Goal: Information Seeking & Learning: Learn about a topic

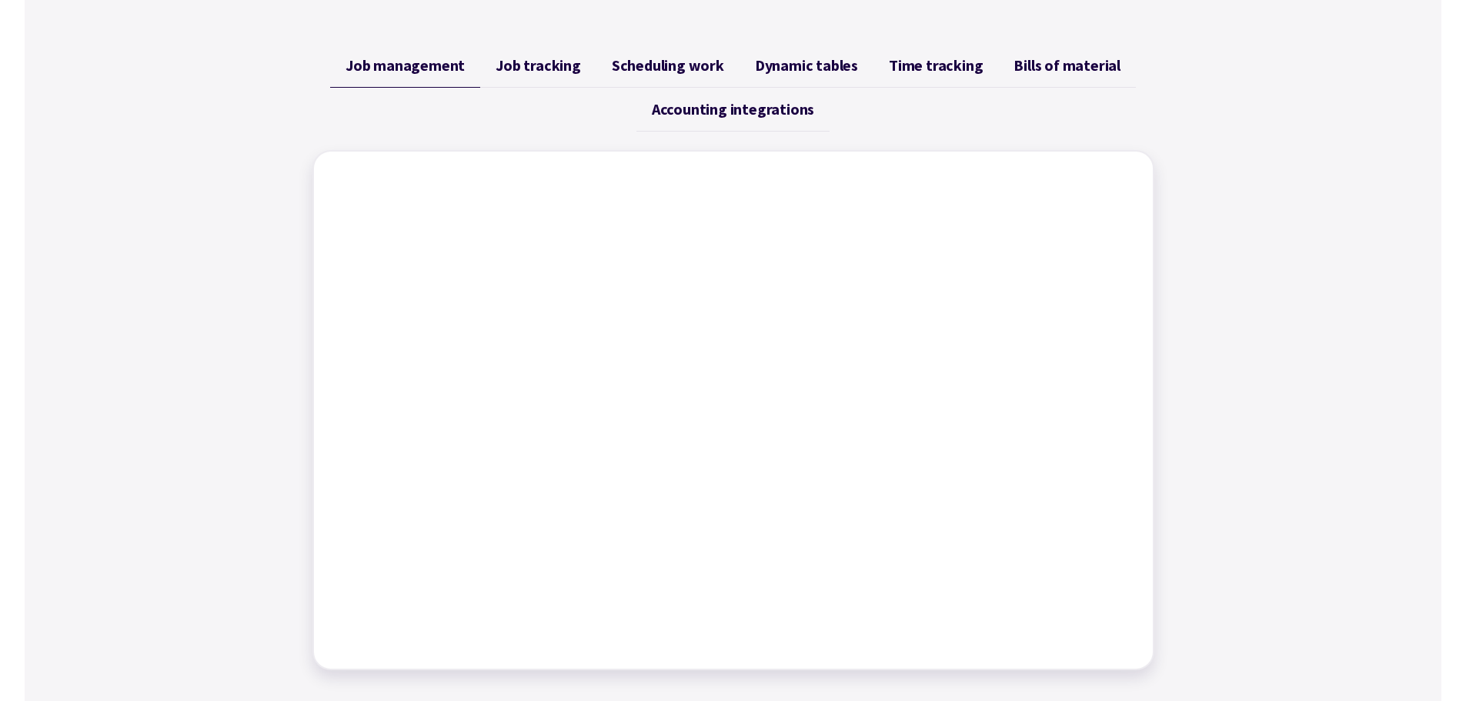
scroll to position [616, 0]
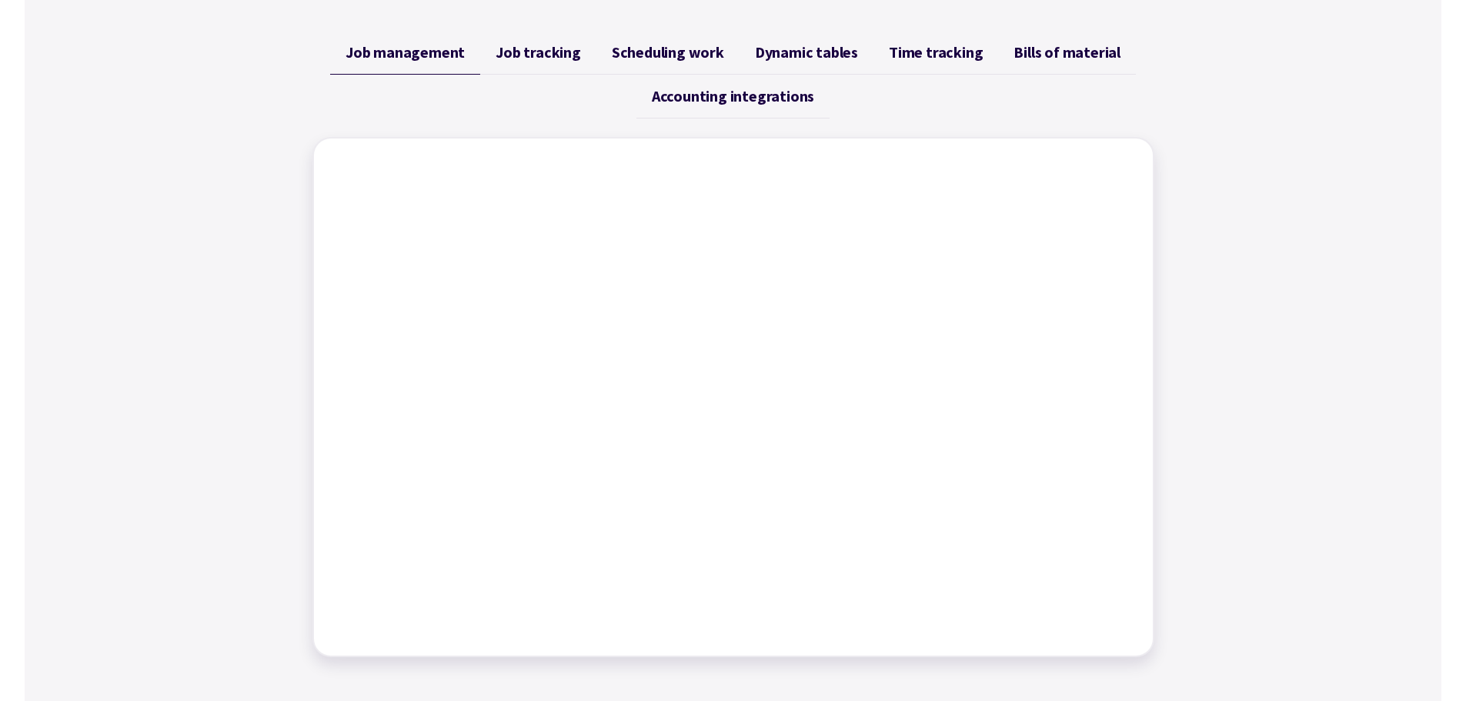
click at [550, 60] on span "Job tracking" at bounding box center [538, 52] width 85 height 18
click at [710, 108] on link "Accounting integrations" at bounding box center [732, 97] width 193 height 44
click at [817, 54] on span "Dynamic tables" at bounding box center [806, 52] width 103 height 18
click at [911, 50] on span "Time tracking" at bounding box center [936, 52] width 94 height 18
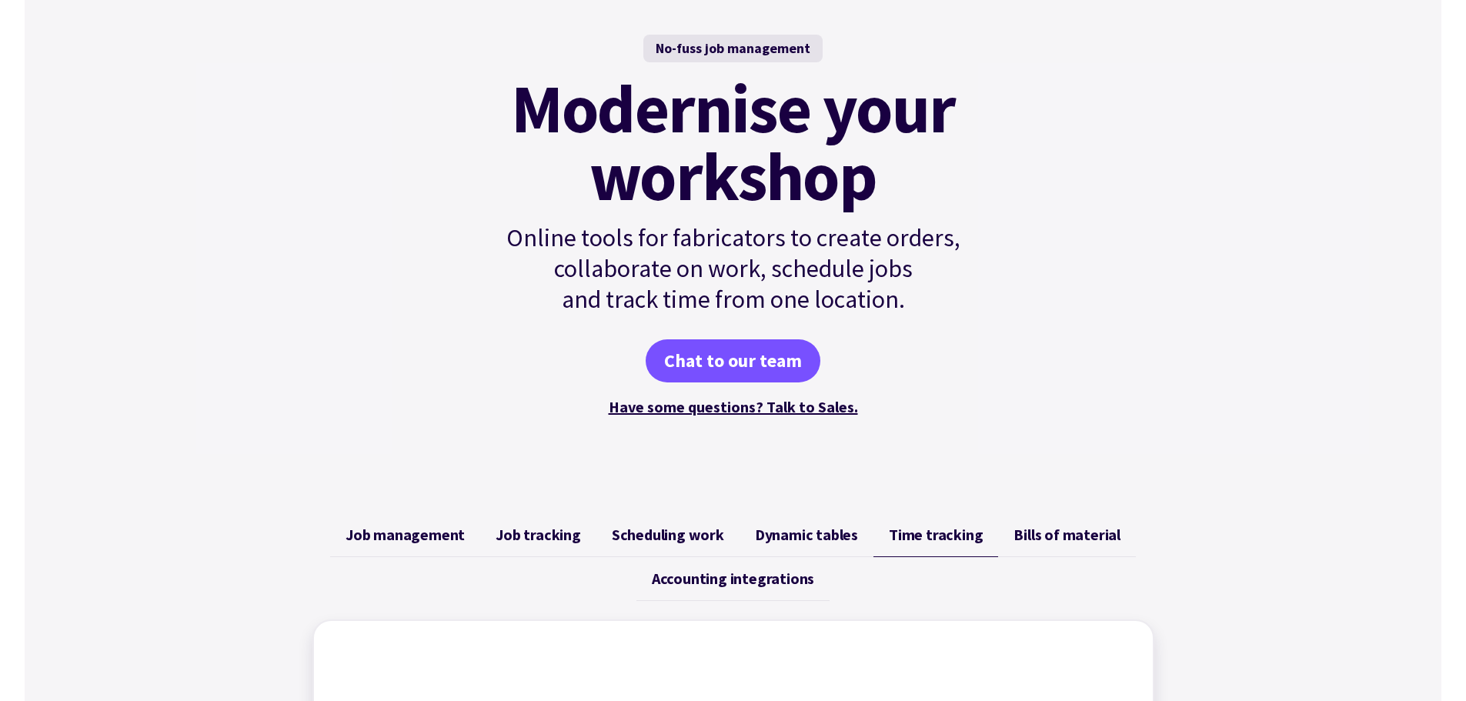
scroll to position [0, 0]
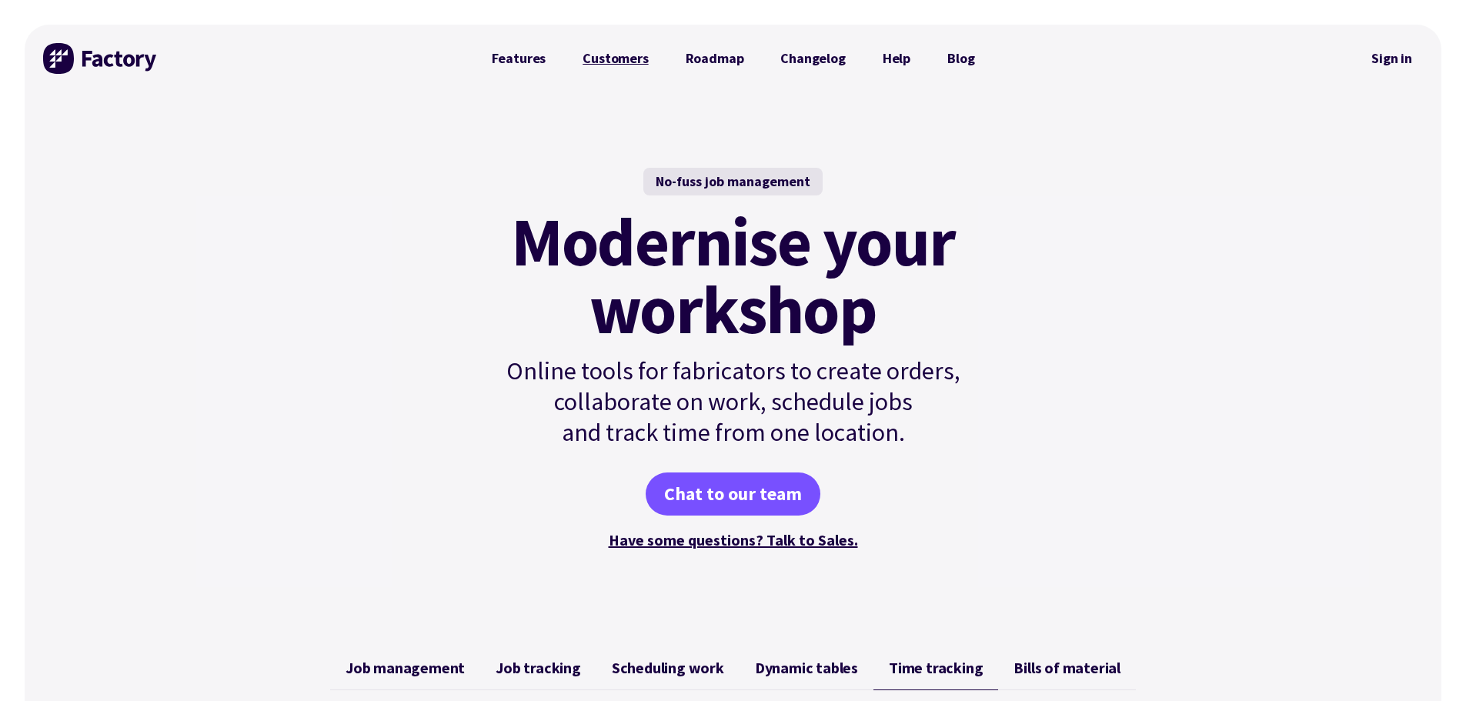
click at [634, 64] on link "Customers" at bounding box center [615, 58] width 102 height 31
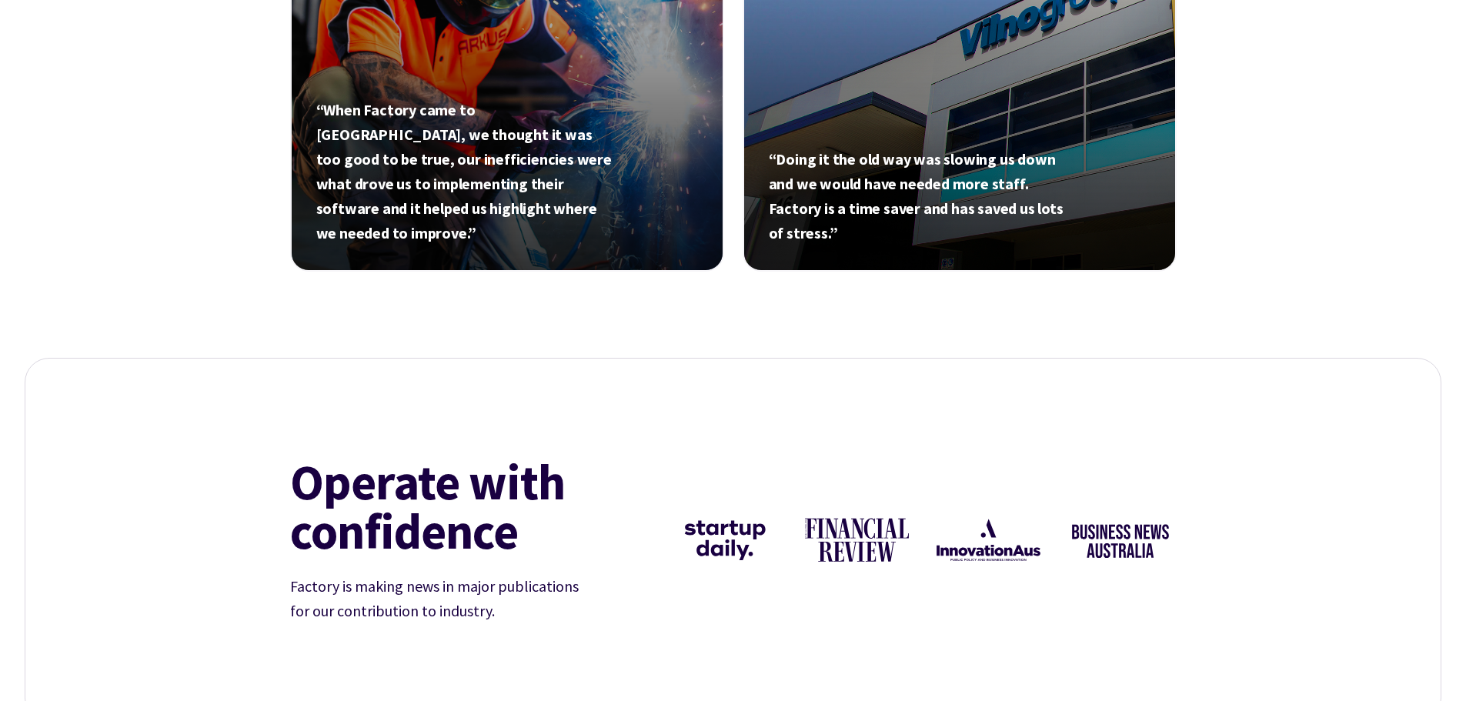
scroll to position [1077, 0]
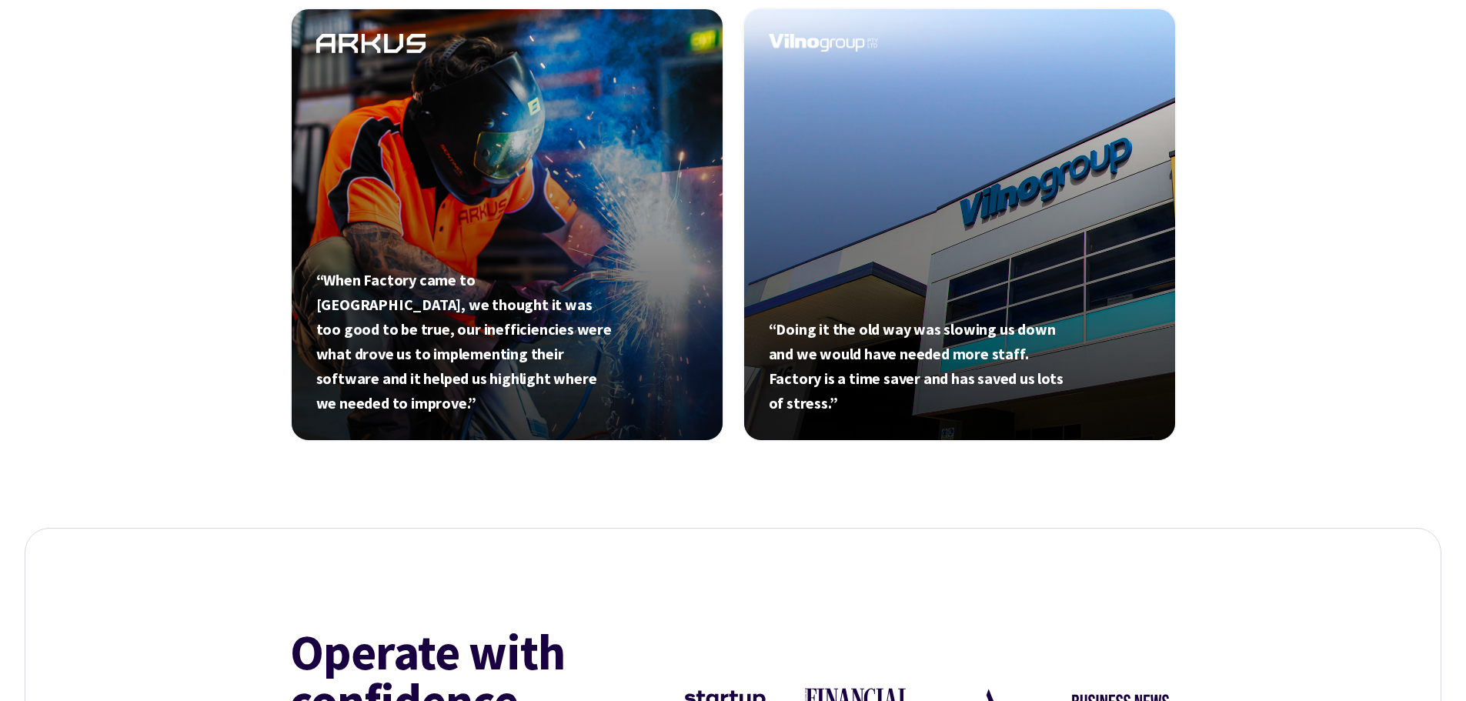
click at [369, 51] on link at bounding box center [507, 225] width 434 height 434
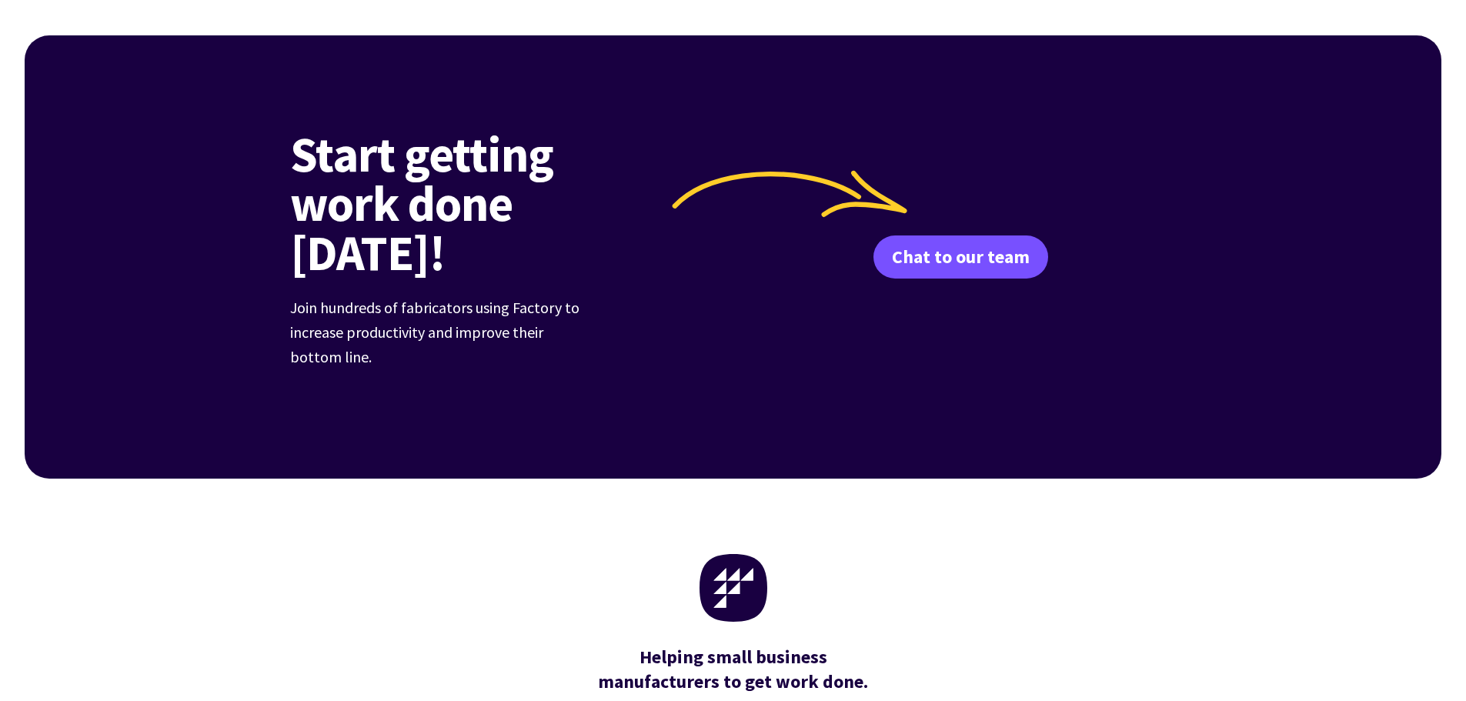
scroll to position [3002, 0]
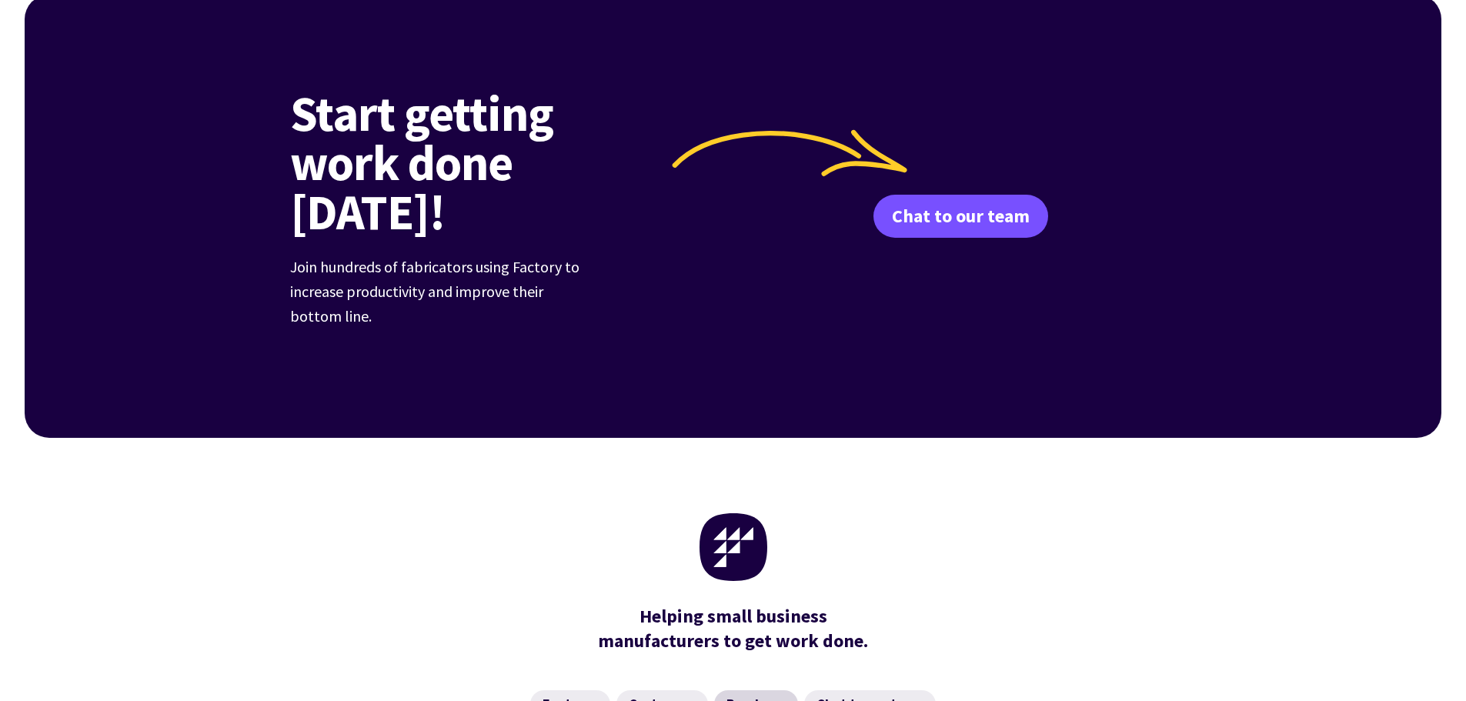
click at [734, 690] on link "Roadmap" at bounding box center [756, 704] width 84 height 28
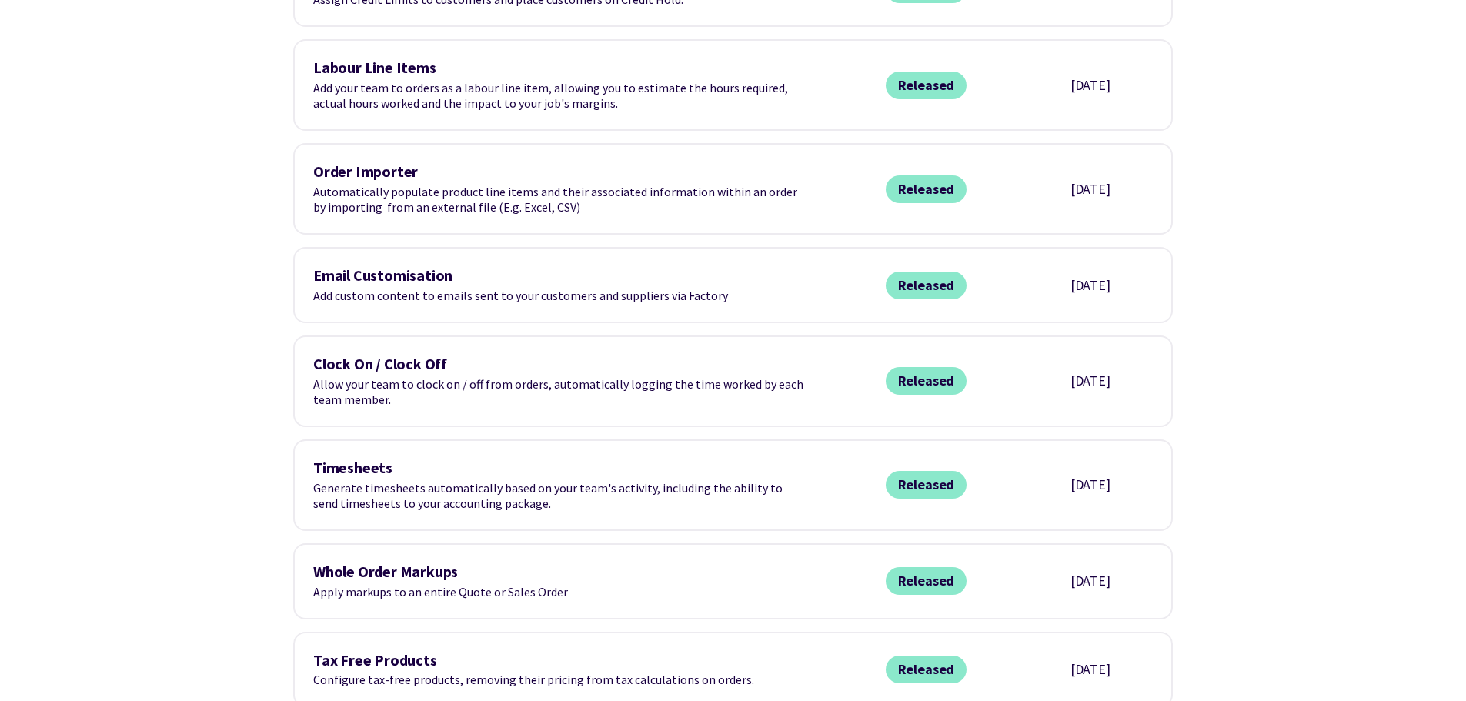
scroll to position [1539, 0]
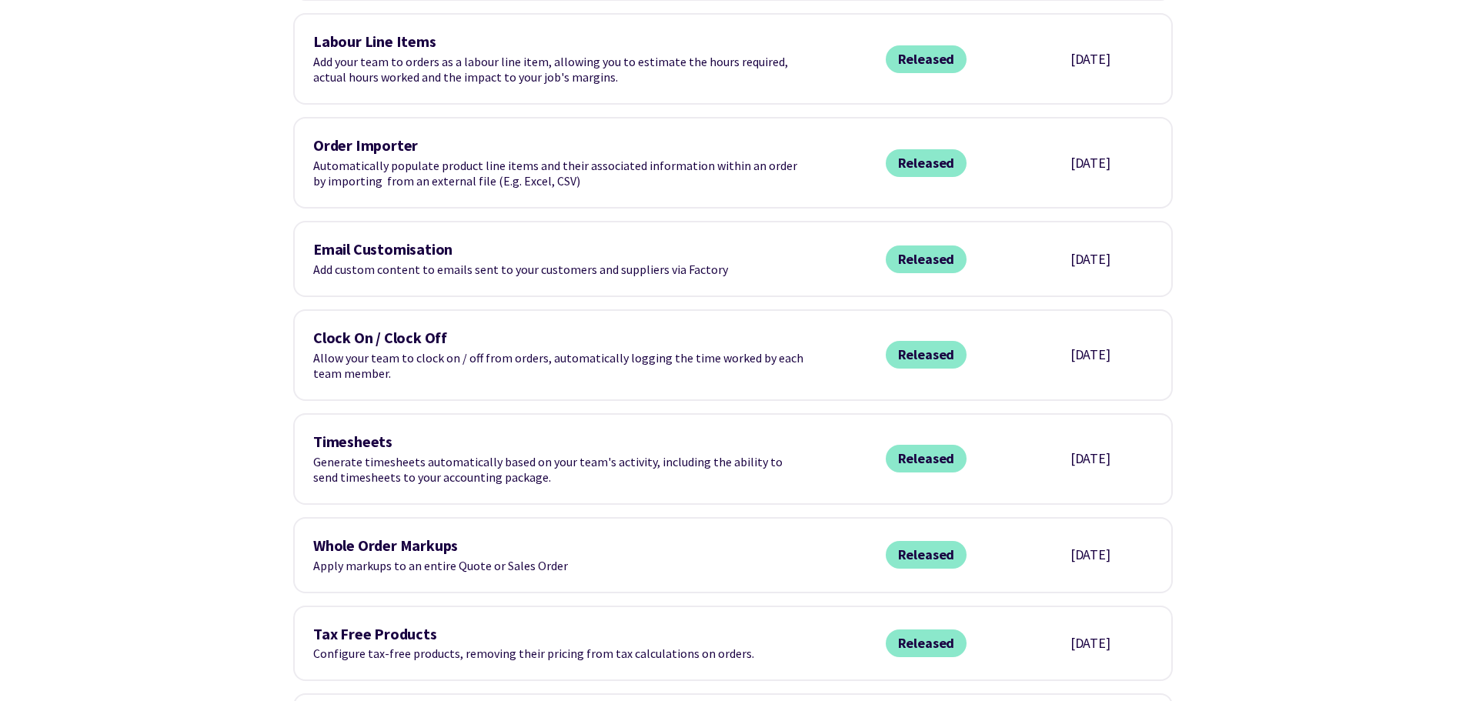
click at [1114, 449] on div "June 2024" at bounding box center [1091, 458] width 88 height 18
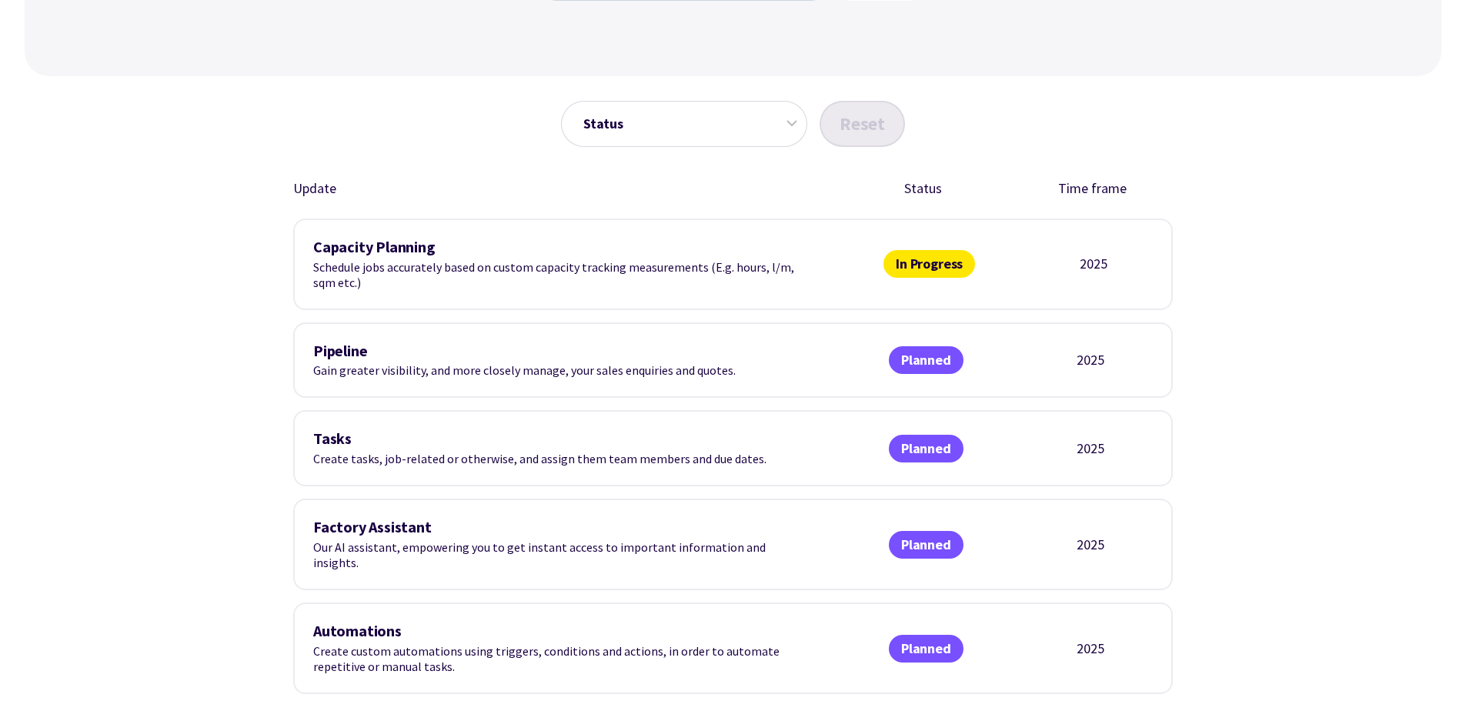
scroll to position [0, 0]
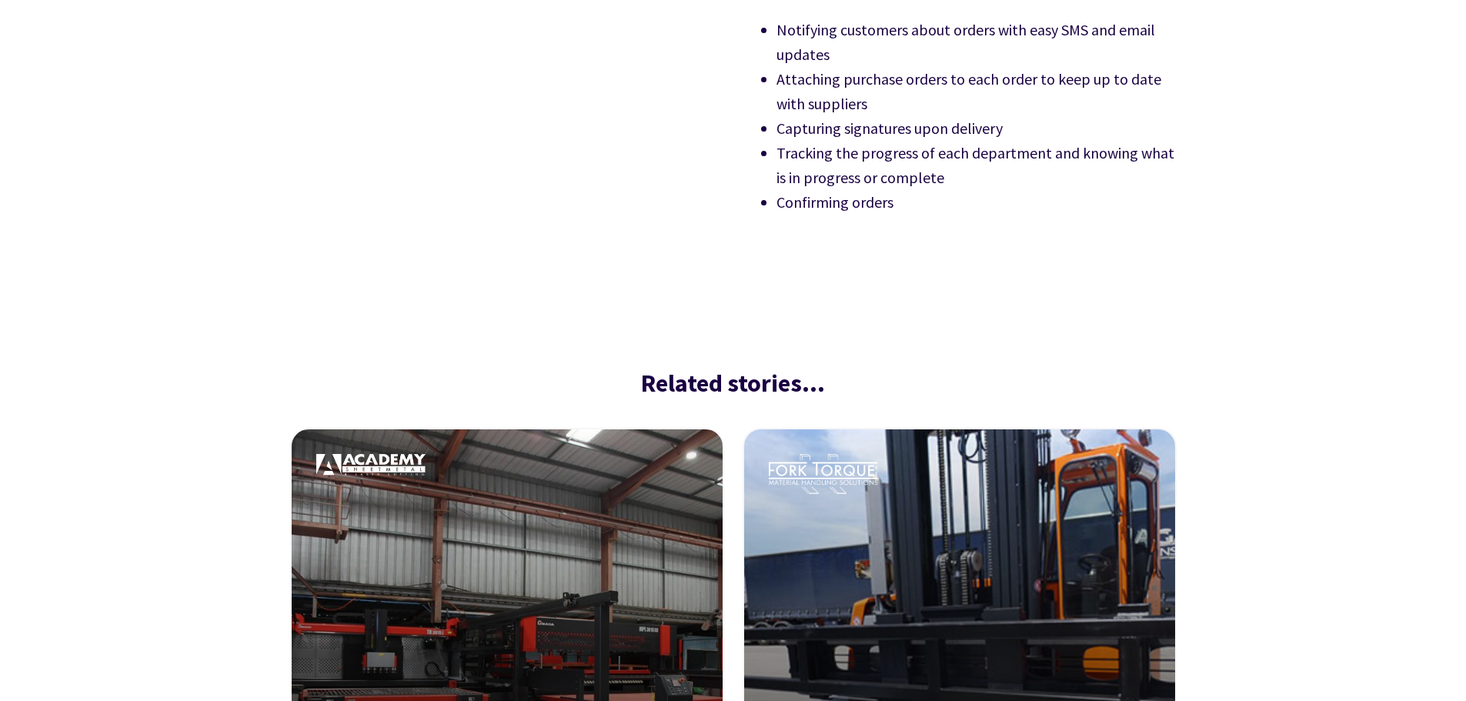
scroll to position [1853, 0]
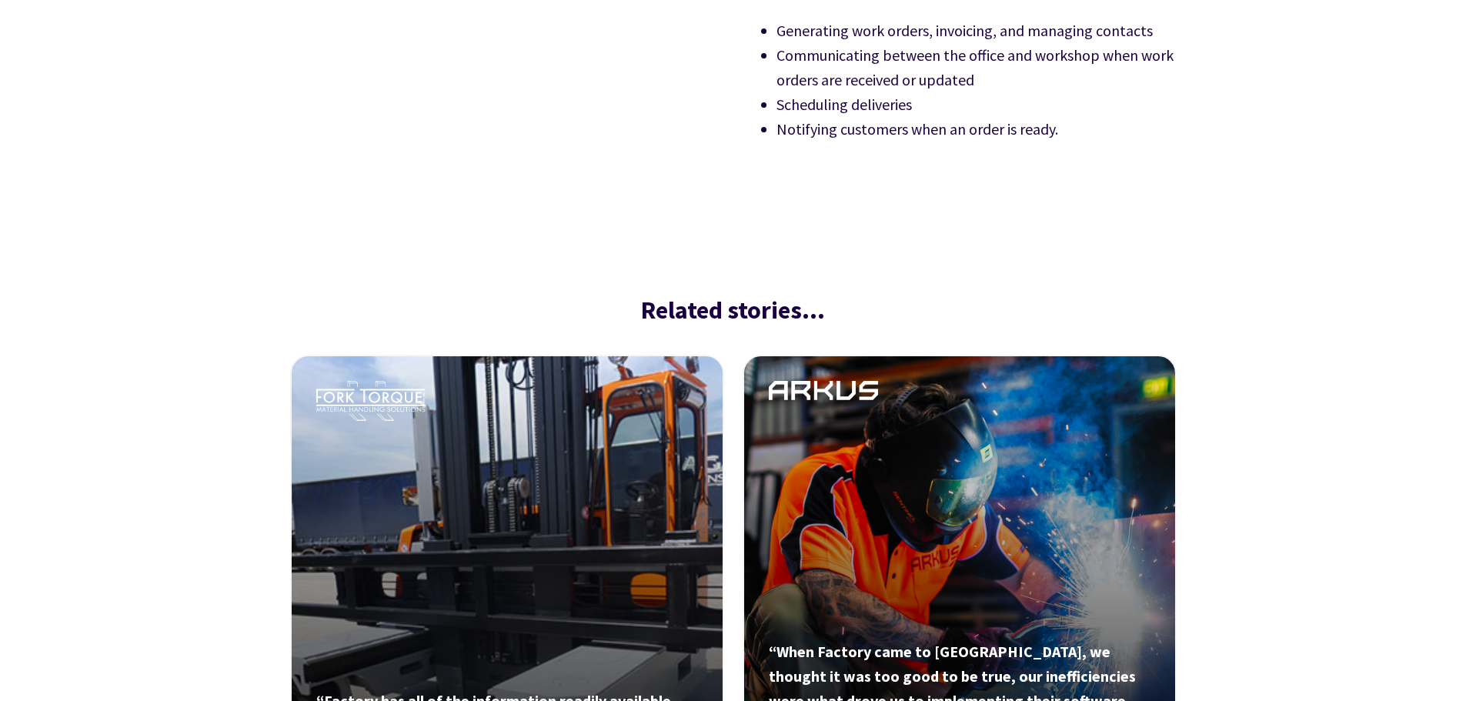
scroll to position [2386, 0]
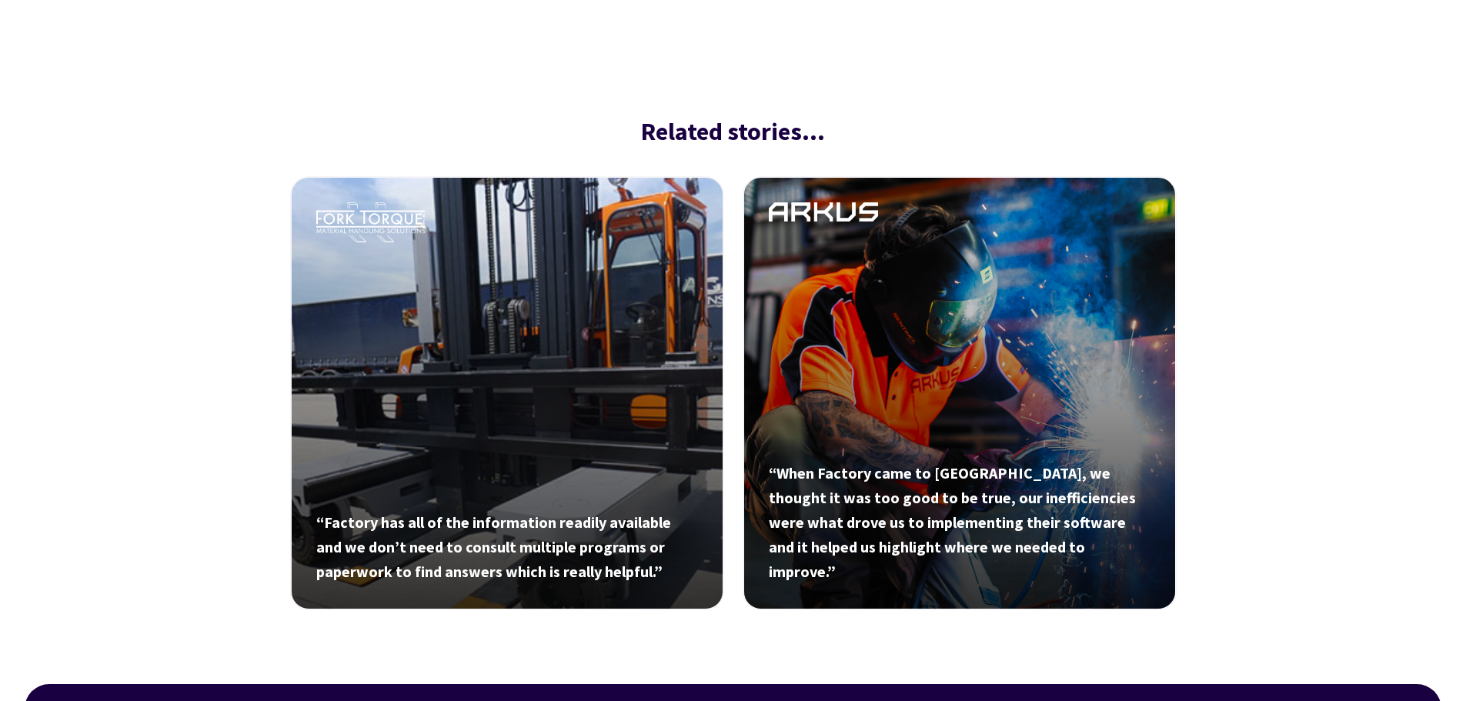
click at [568, 279] on link at bounding box center [507, 393] width 434 height 434
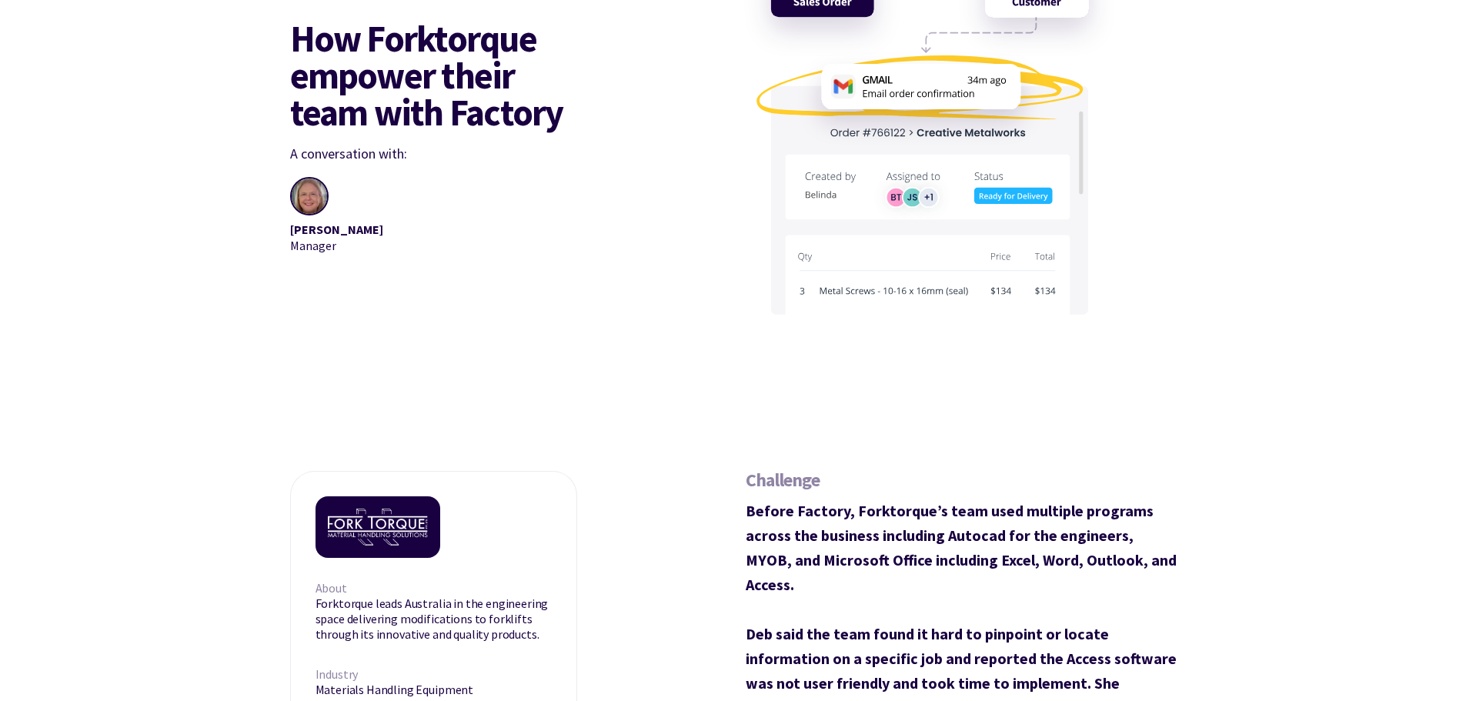
scroll to position [308, 0]
